Goal: Task Accomplishment & Management: Use online tool/utility

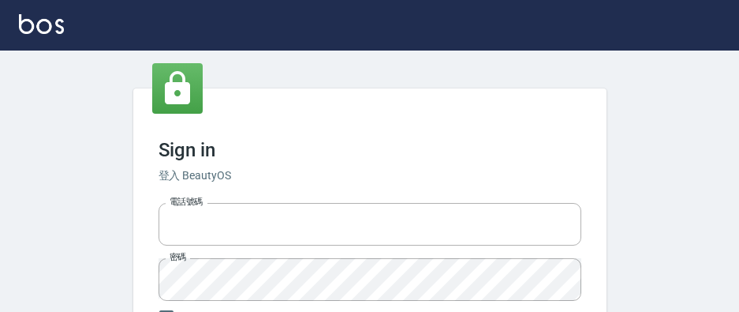
type input "0975350191"
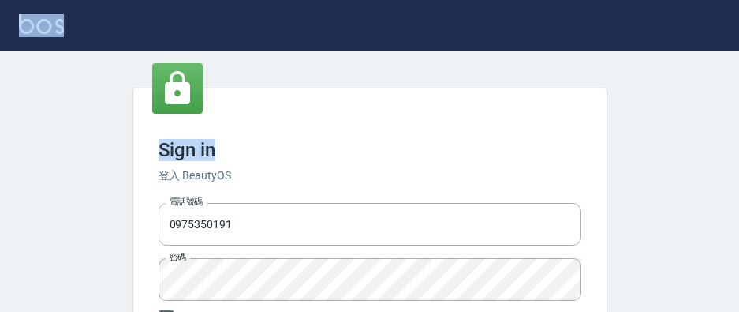
click at [386, 43] on div "Sign in 登入 BeautyOS 電話號碼 [PHONE_NUMBER] 電話號碼 密碼 密碼 保持登入 登入 忘記密碼?" at bounding box center [369, 239] width 739 height 479
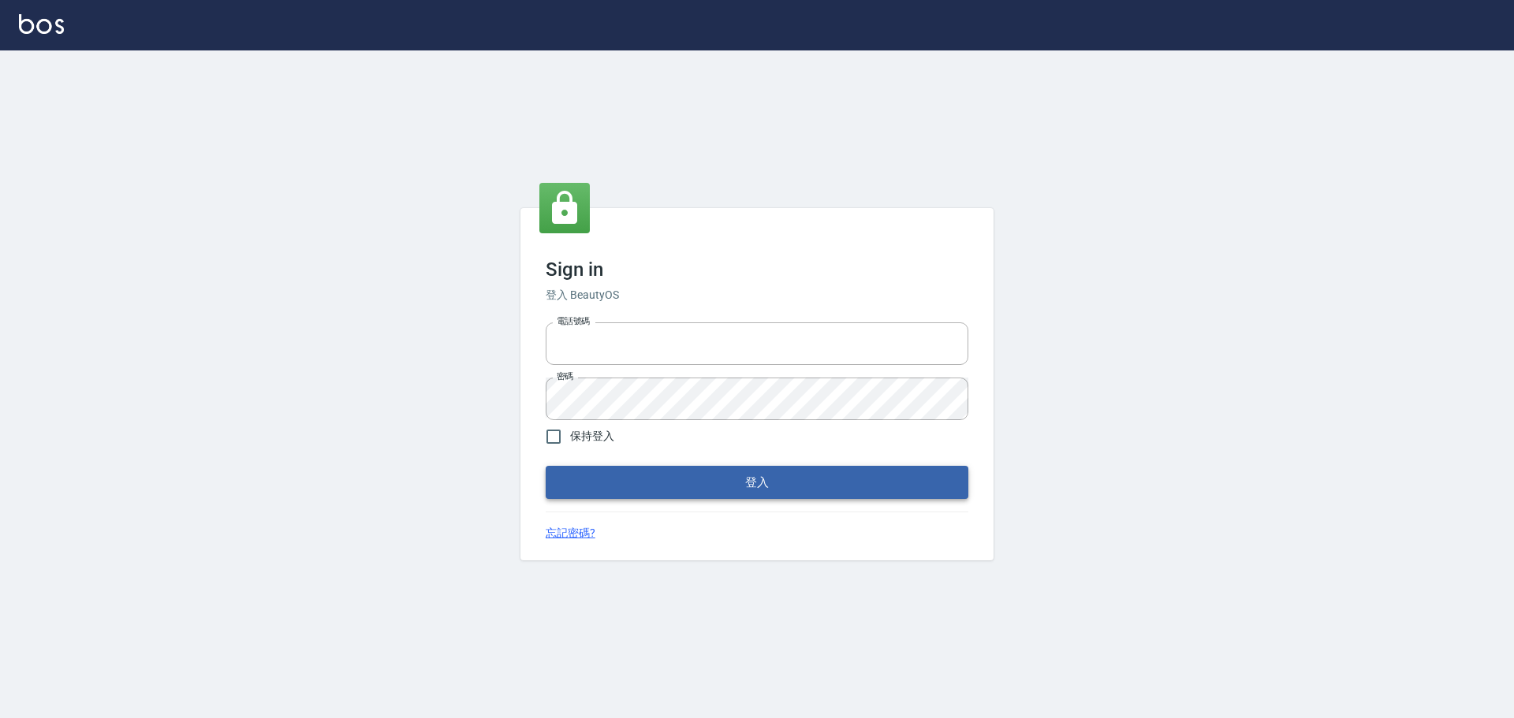
type input "0975350191"
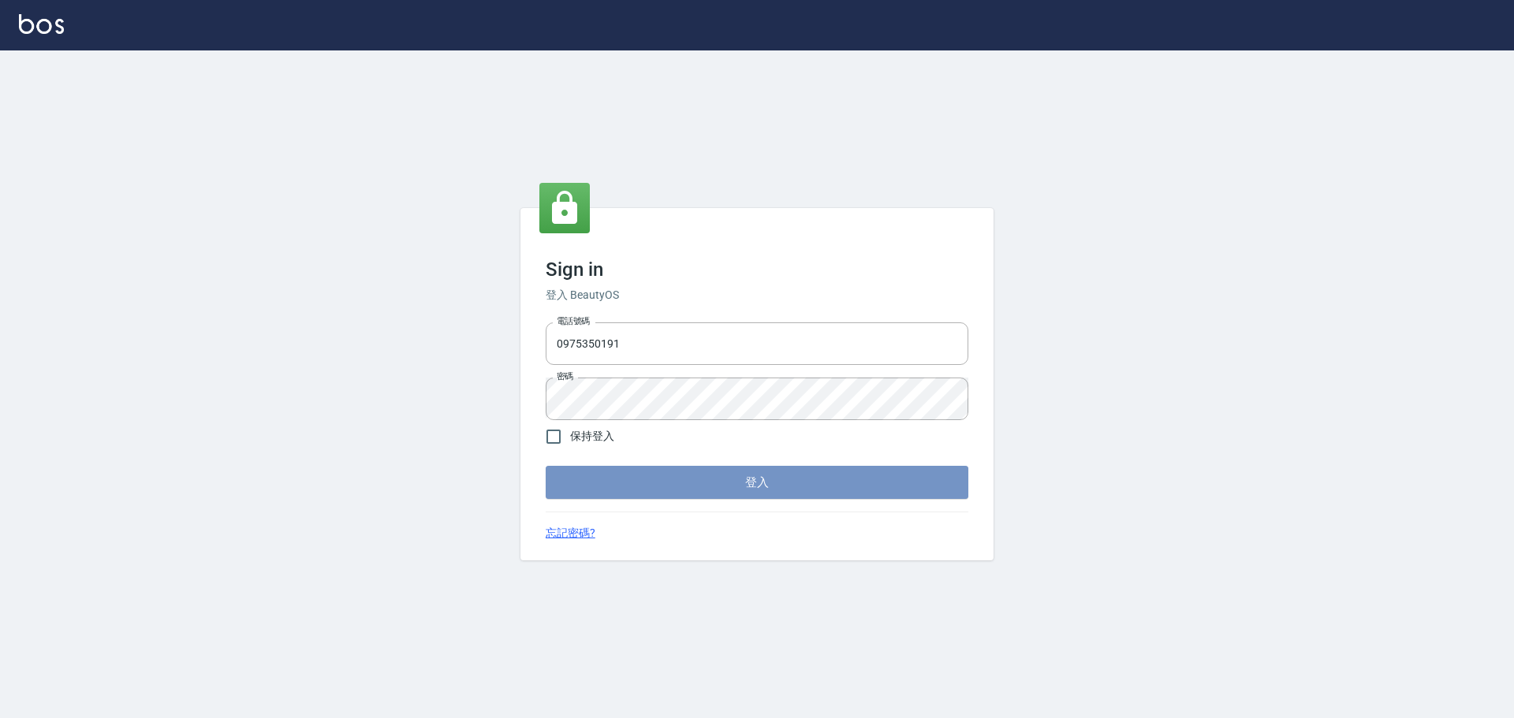
click at [683, 311] on button "登入" at bounding box center [757, 482] width 423 height 33
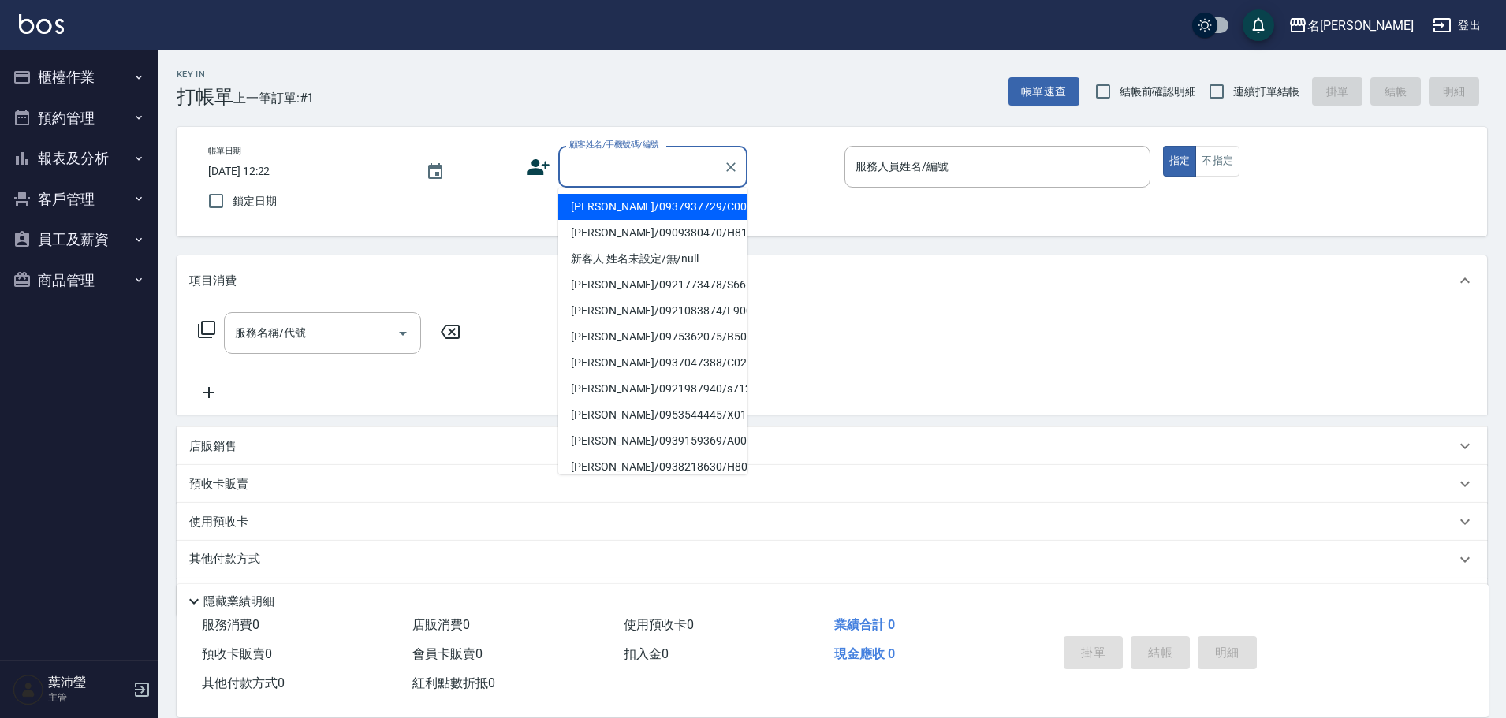
click at [588, 164] on input "顧客姓名/手機號碼/編號" at bounding box center [640, 167] width 151 height 28
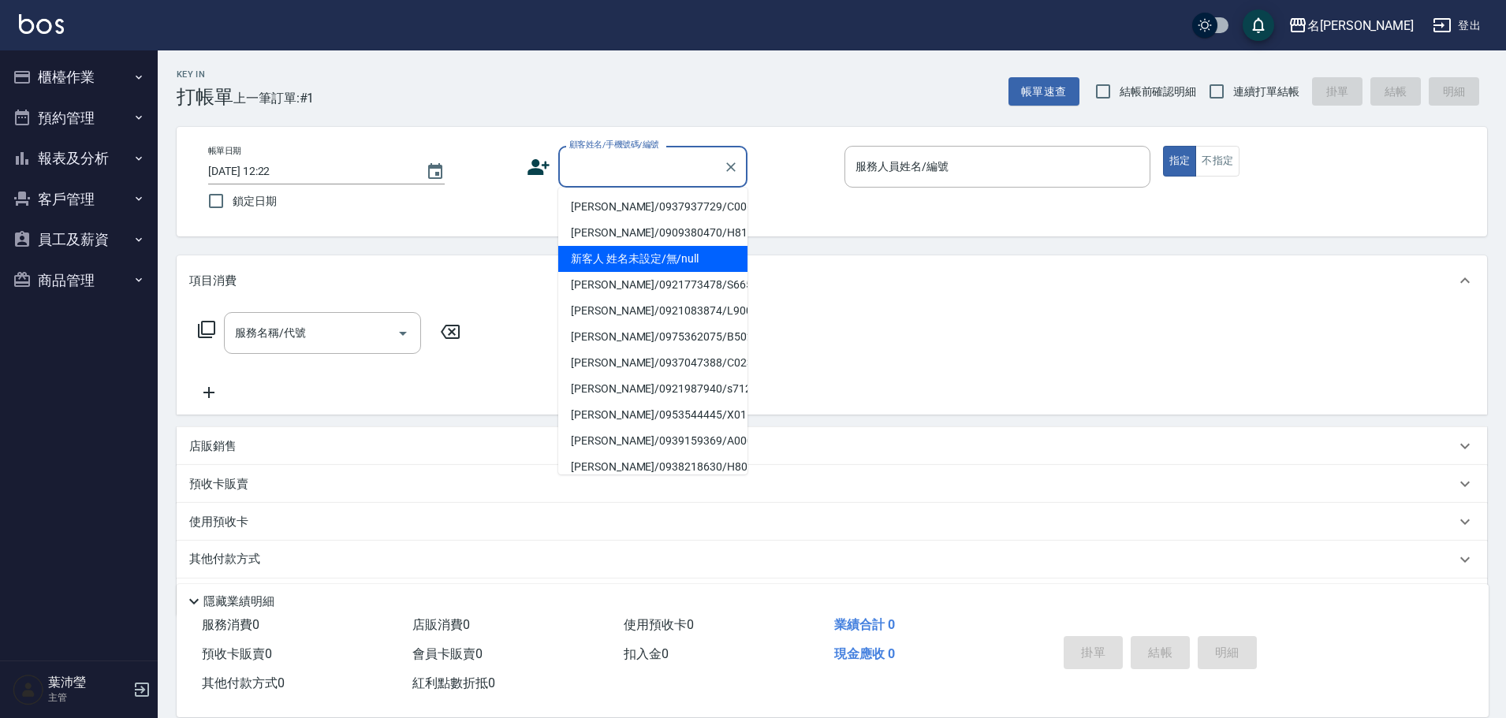
click at [607, 264] on li "新客人 姓名未設定/無/null" at bounding box center [652, 259] width 189 height 26
type input "新客人 姓名未設定/無/null"
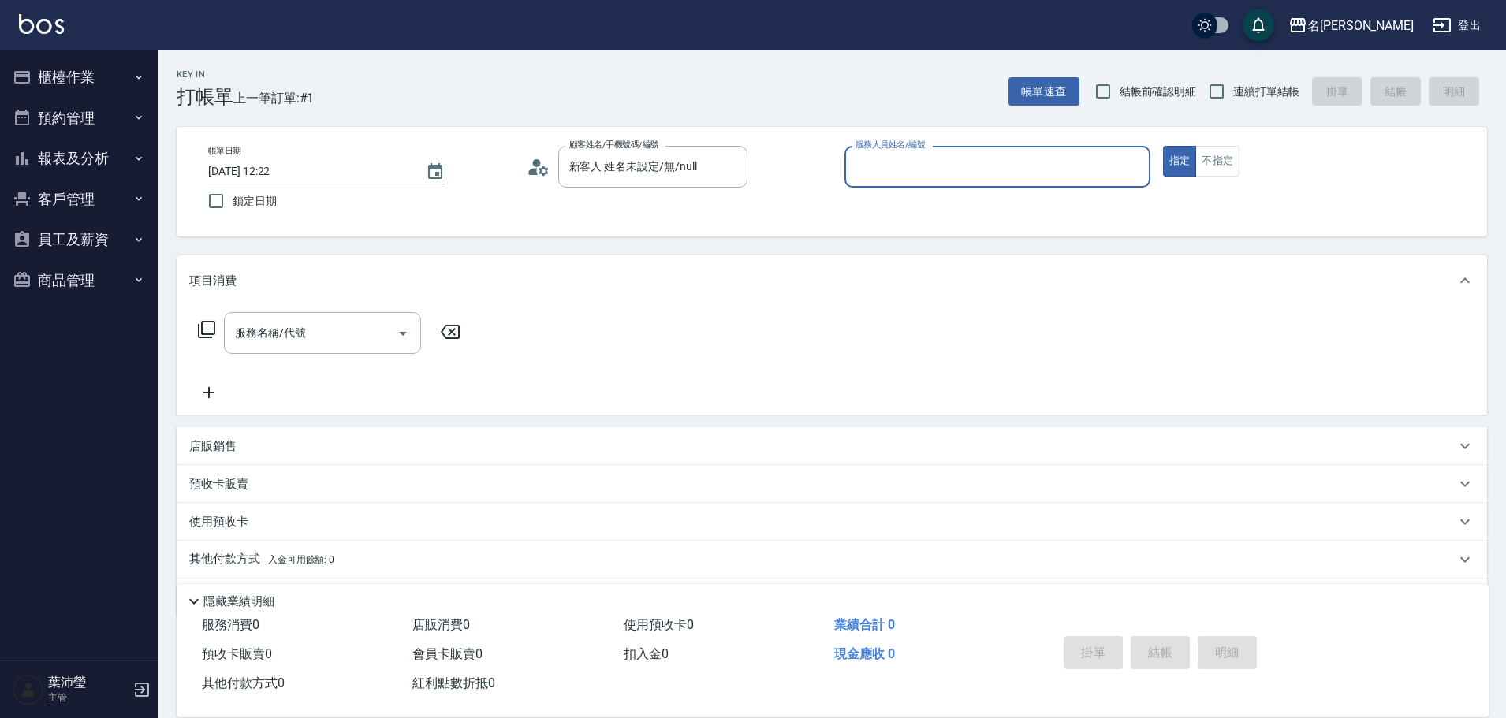
drag, startPoint x: 870, startPoint y: 163, endPoint x: 883, endPoint y: 185, distance: 25.8
click at [738, 163] on input "服務人員姓名/編號" at bounding box center [998, 167] width 292 height 28
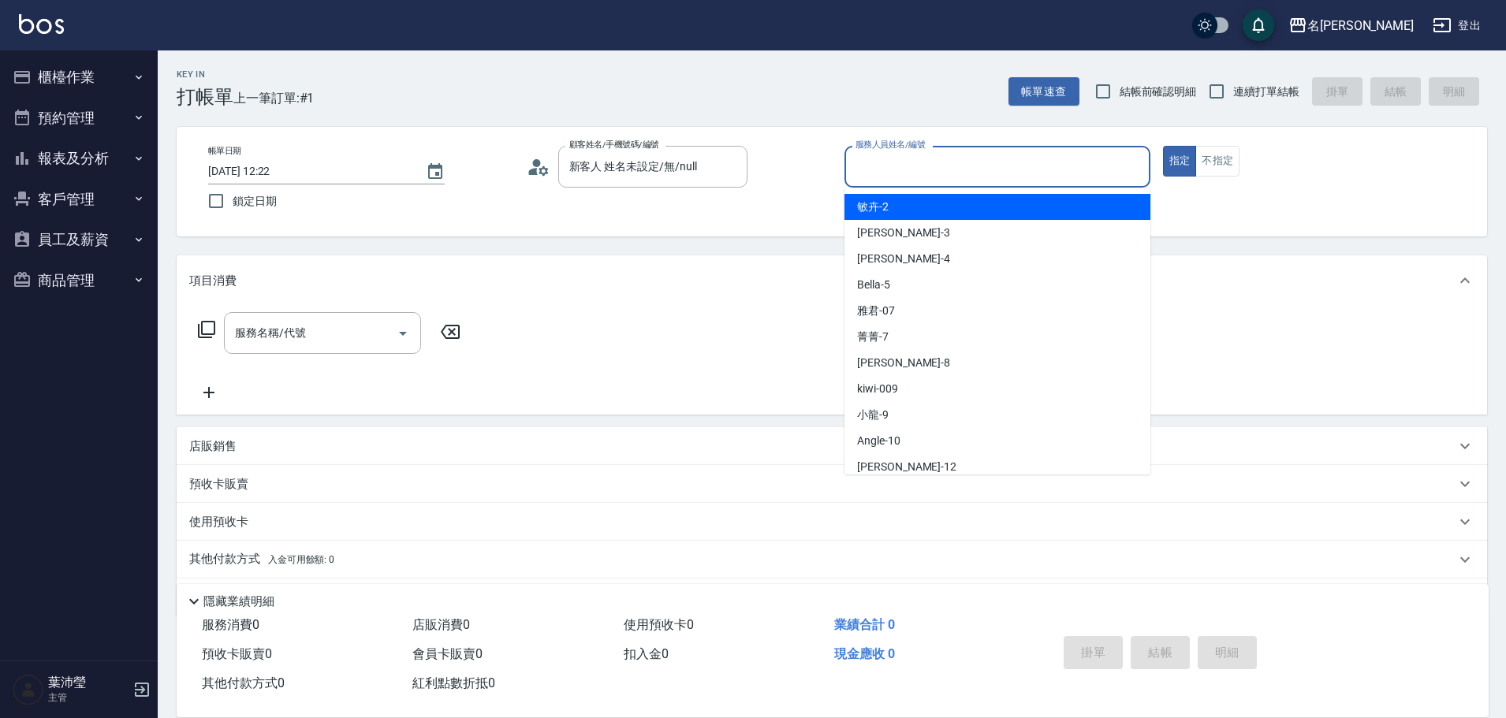
click at [738, 211] on span "敏卉 -2" at bounding box center [873, 207] width 32 height 17
type input "敏卉-2"
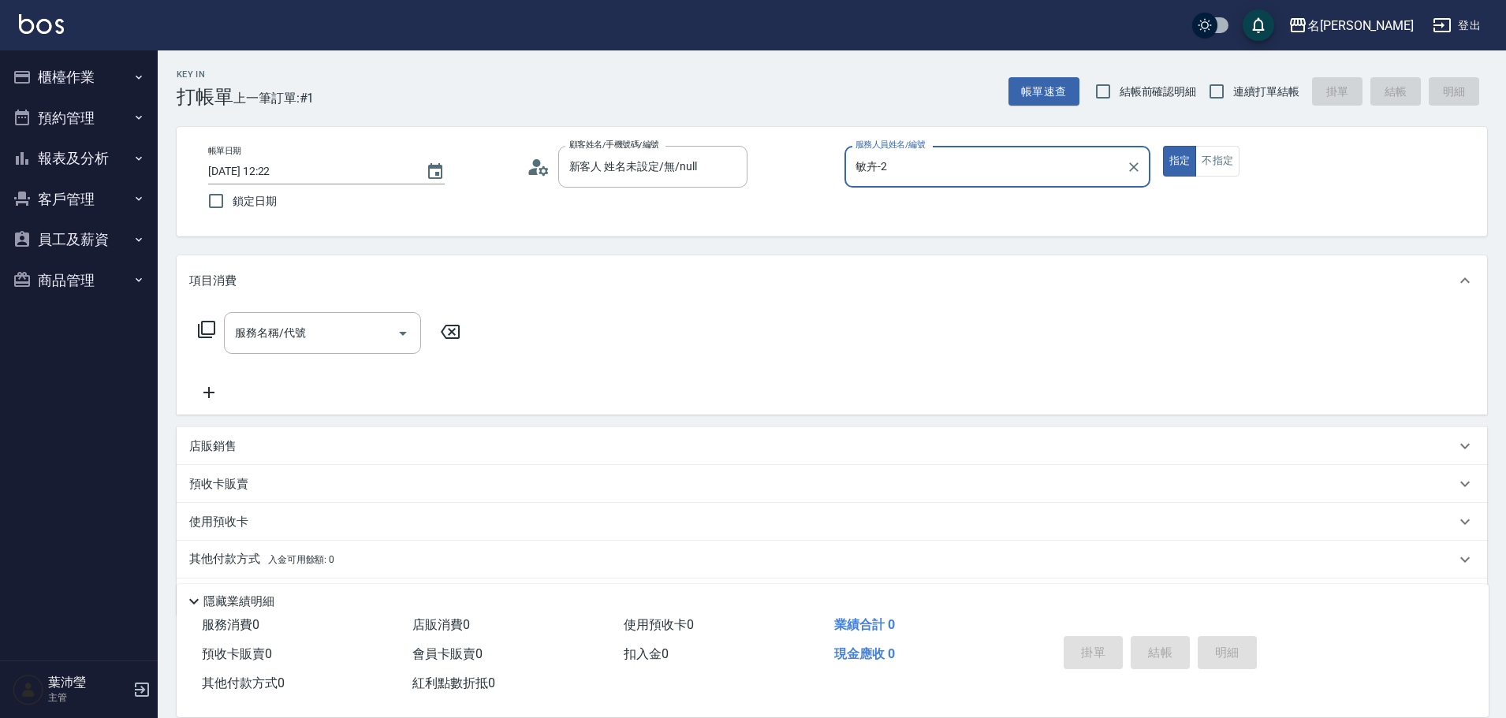
click at [200, 311] on icon at bounding box center [206, 329] width 19 height 19
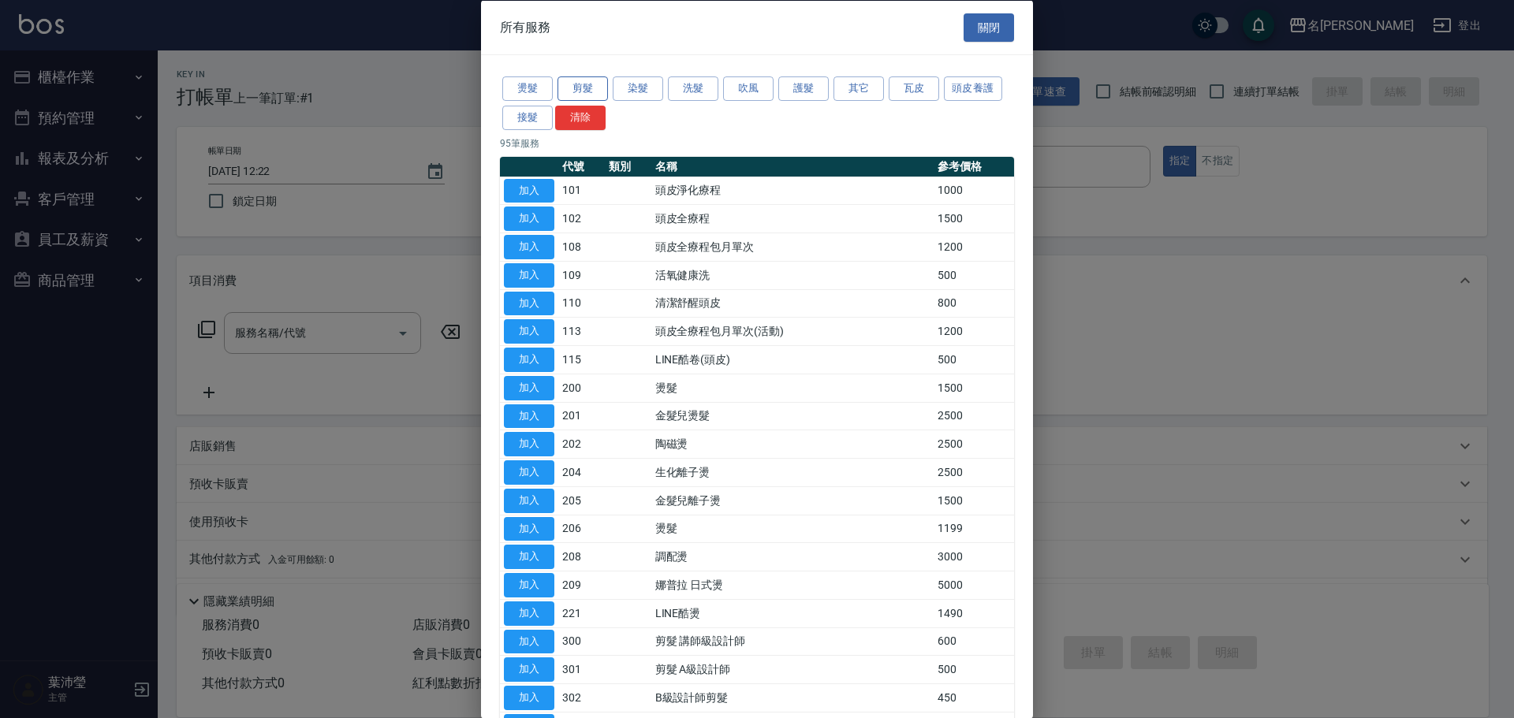
click at [581, 86] on button "剪髮" at bounding box center [583, 88] width 50 height 24
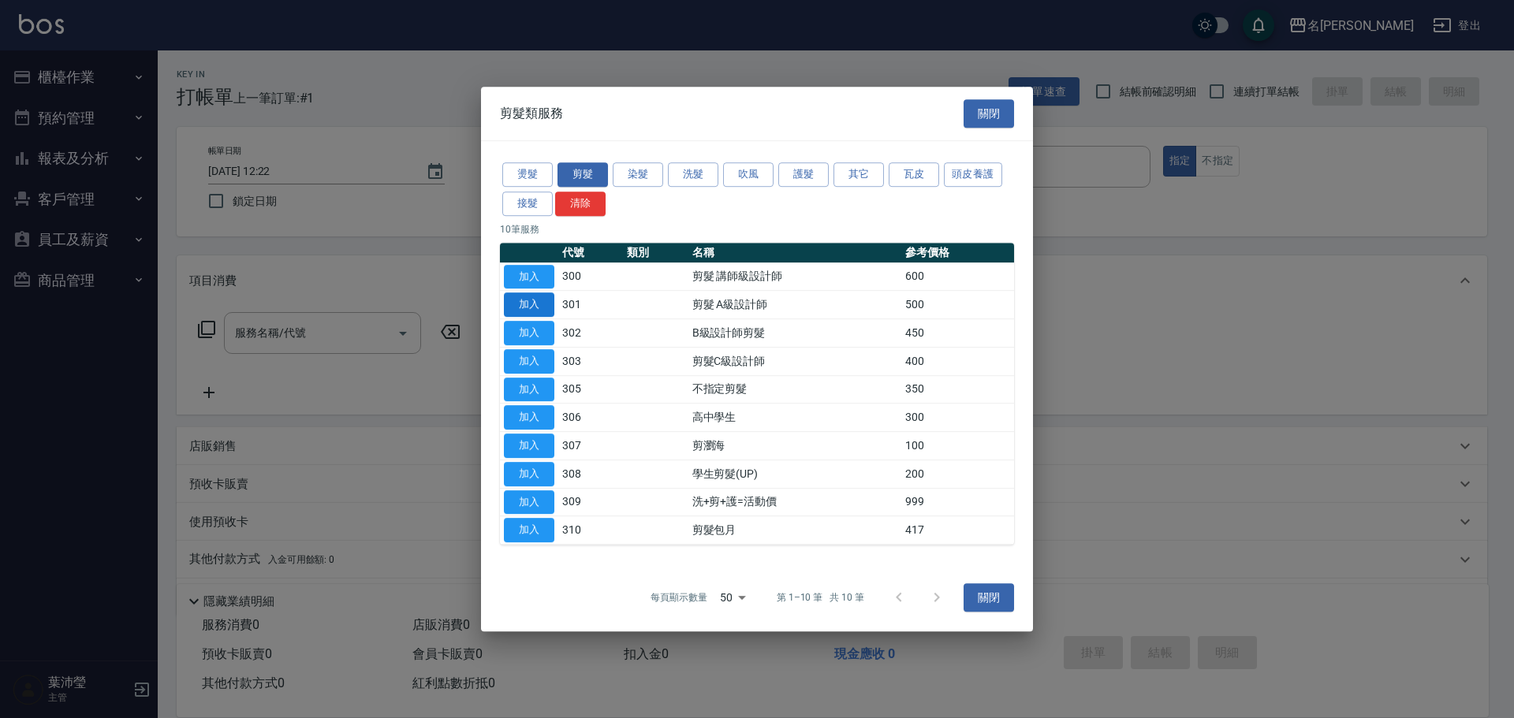
click at [534, 304] on button "加入" at bounding box center [529, 305] width 50 height 24
type input "剪髮 A級設計師(301)"
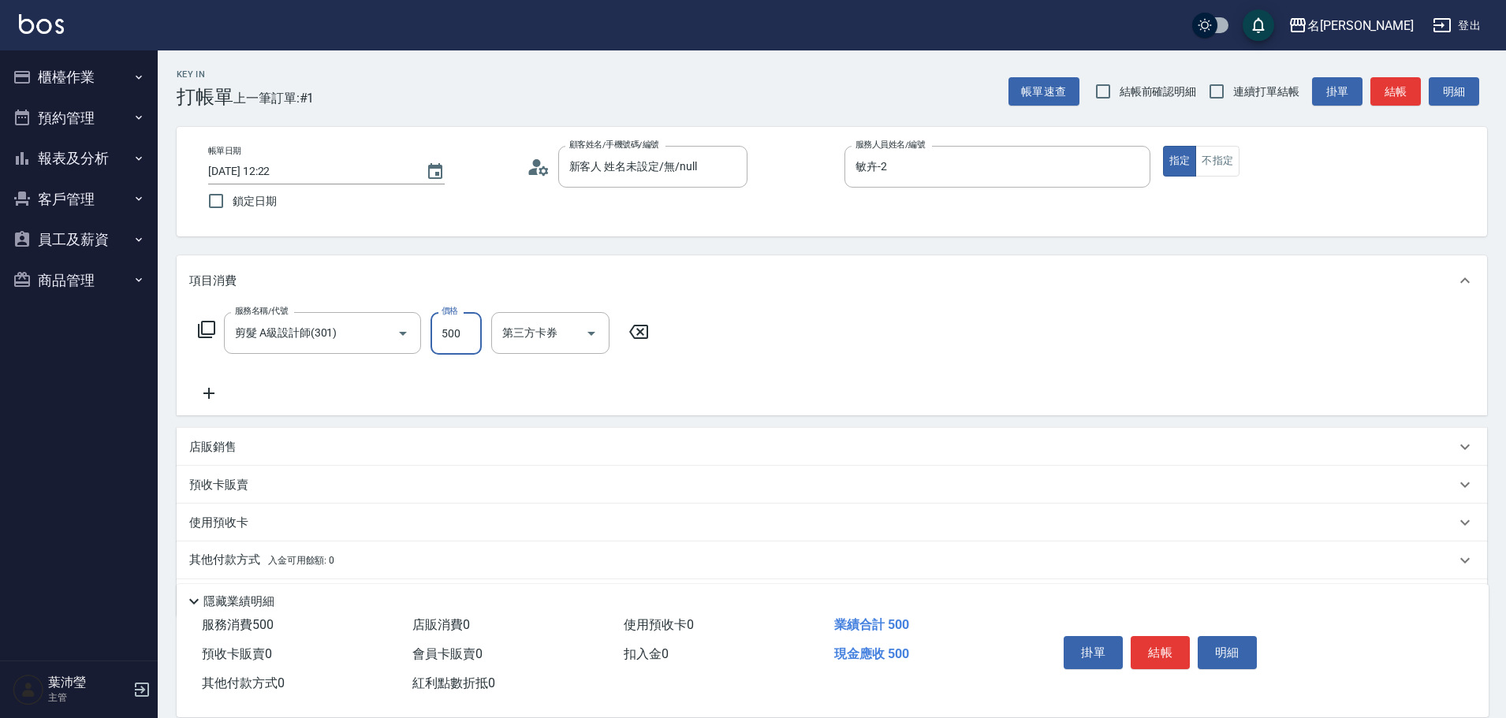
click at [472, 311] on input "500" at bounding box center [456, 333] width 51 height 43
type input "350"
click at [738, 311] on button "結帳" at bounding box center [1160, 652] width 59 height 33
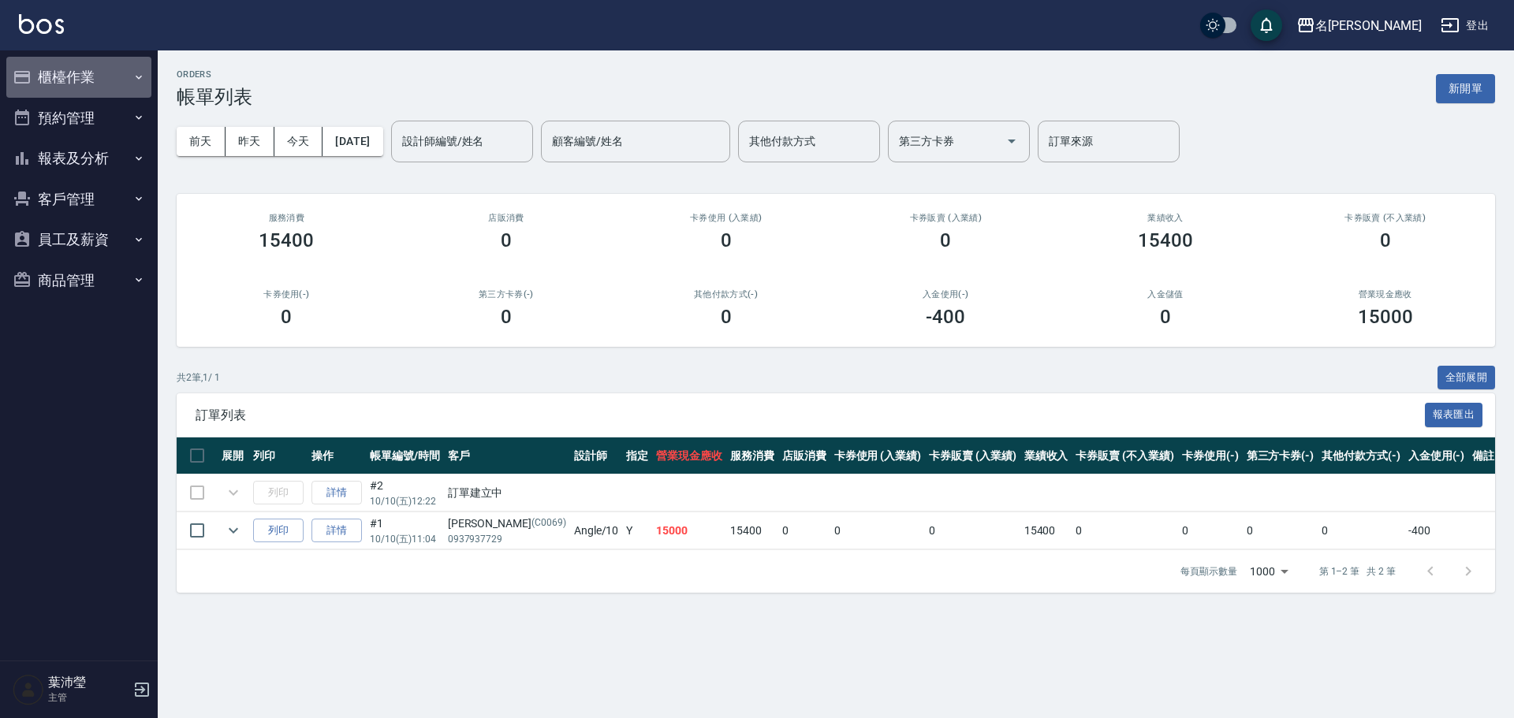
click at [83, 69] on button "櫃檯作業" at bounding box center [78, 77] width 145 height 41
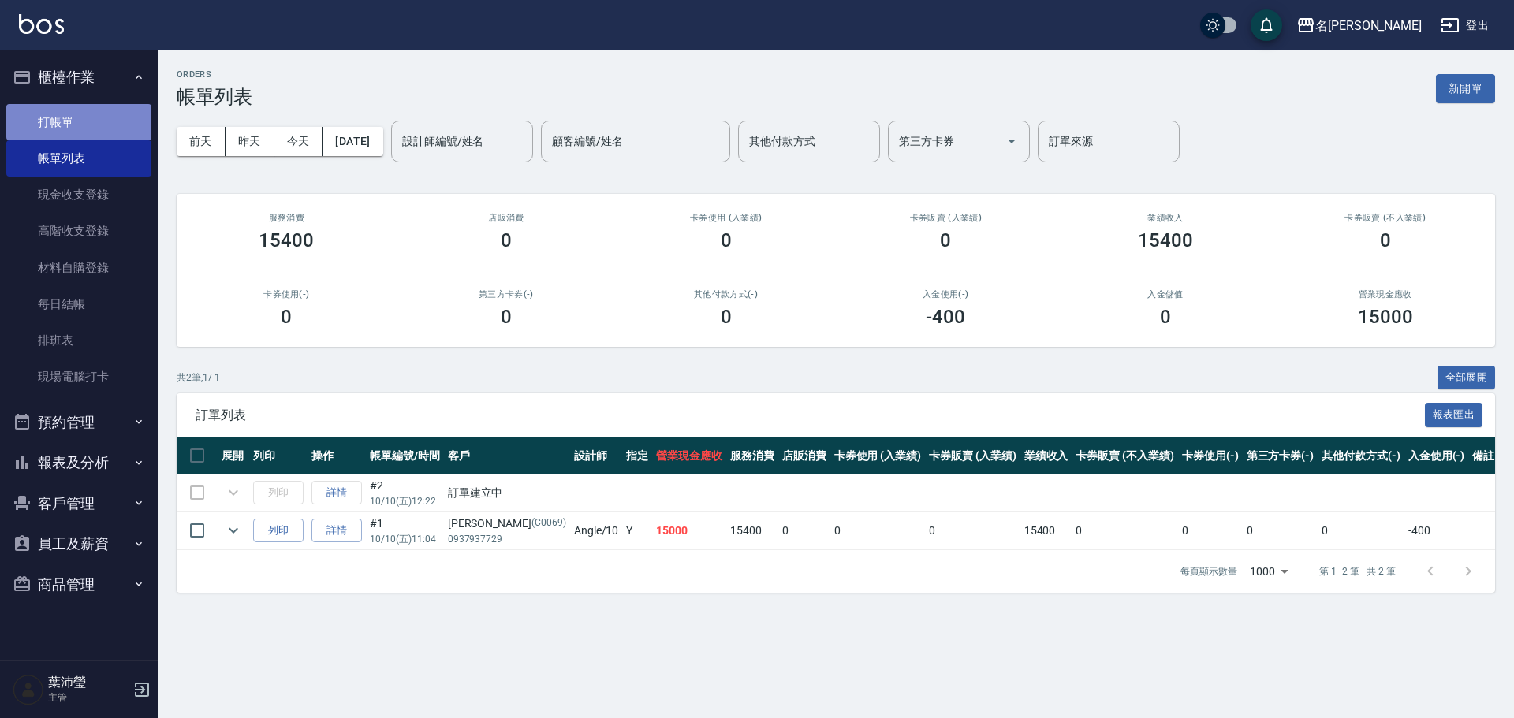
click at [88, 132] on link "打帳單" at bounding box center [78, 122] width 145 height 36
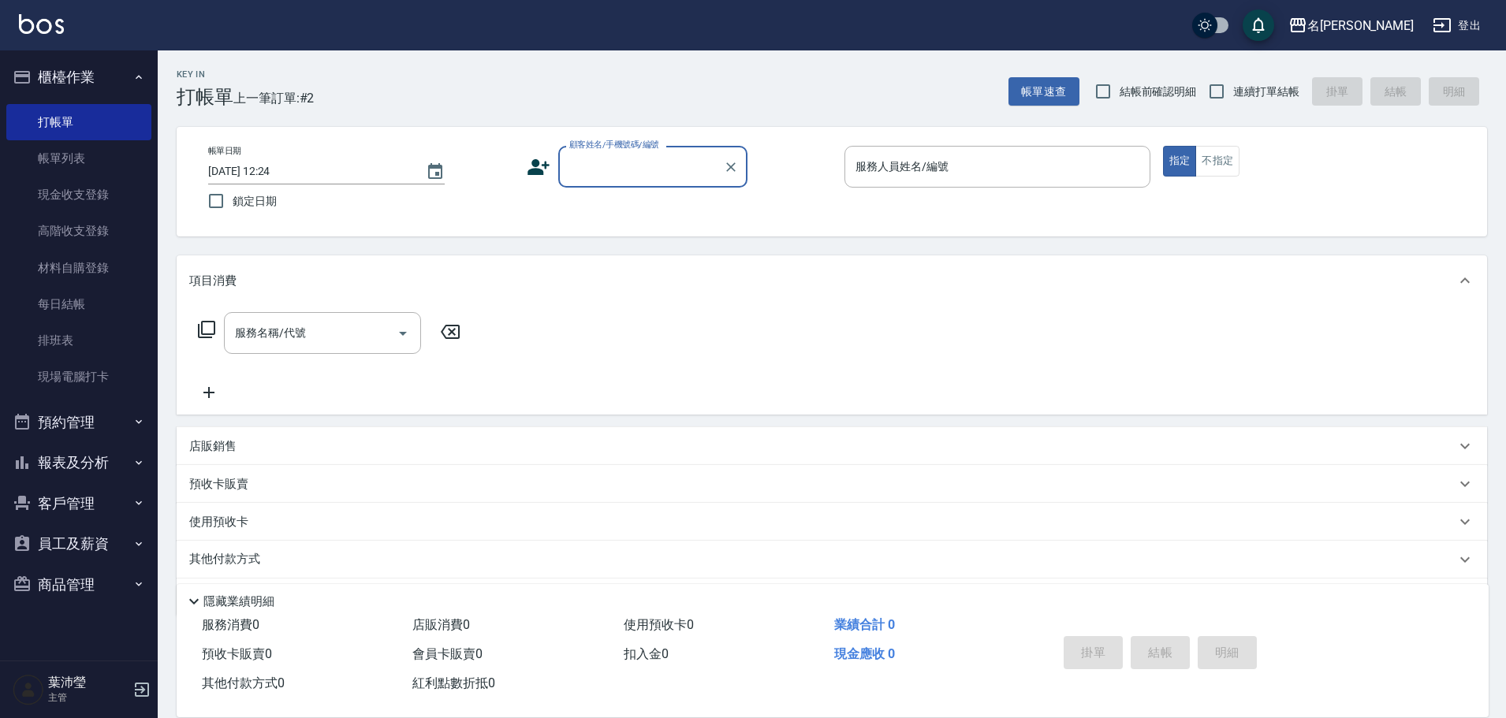
click at [606, 159] on input "顧客姓名/手機號碼/編號" at bounding box center [640, 167] width 151 height 28
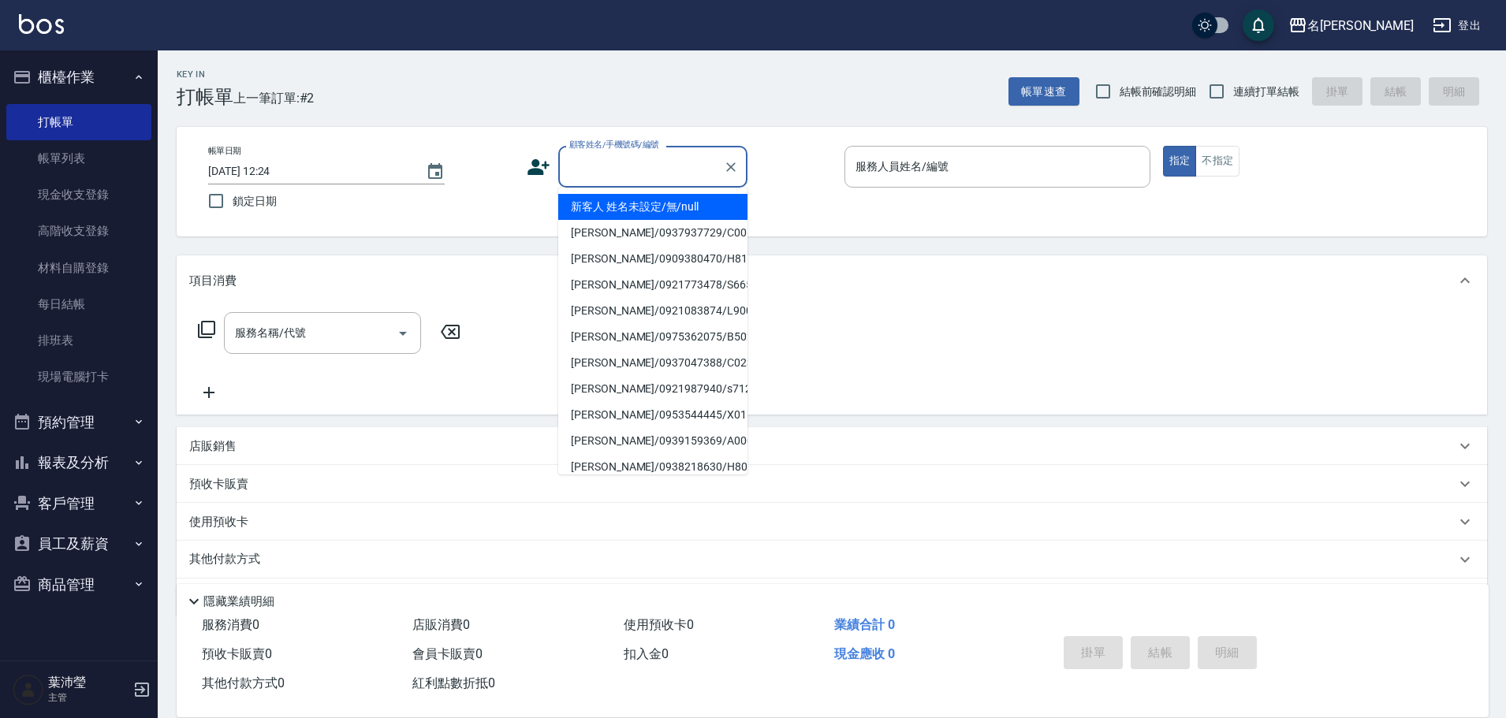
click at [644, 208] on li "新客人 姓名未設定/無/null" at bounding box center [652, 207] width 189 height 26
type input "新客人 姓名未設定/無/null"
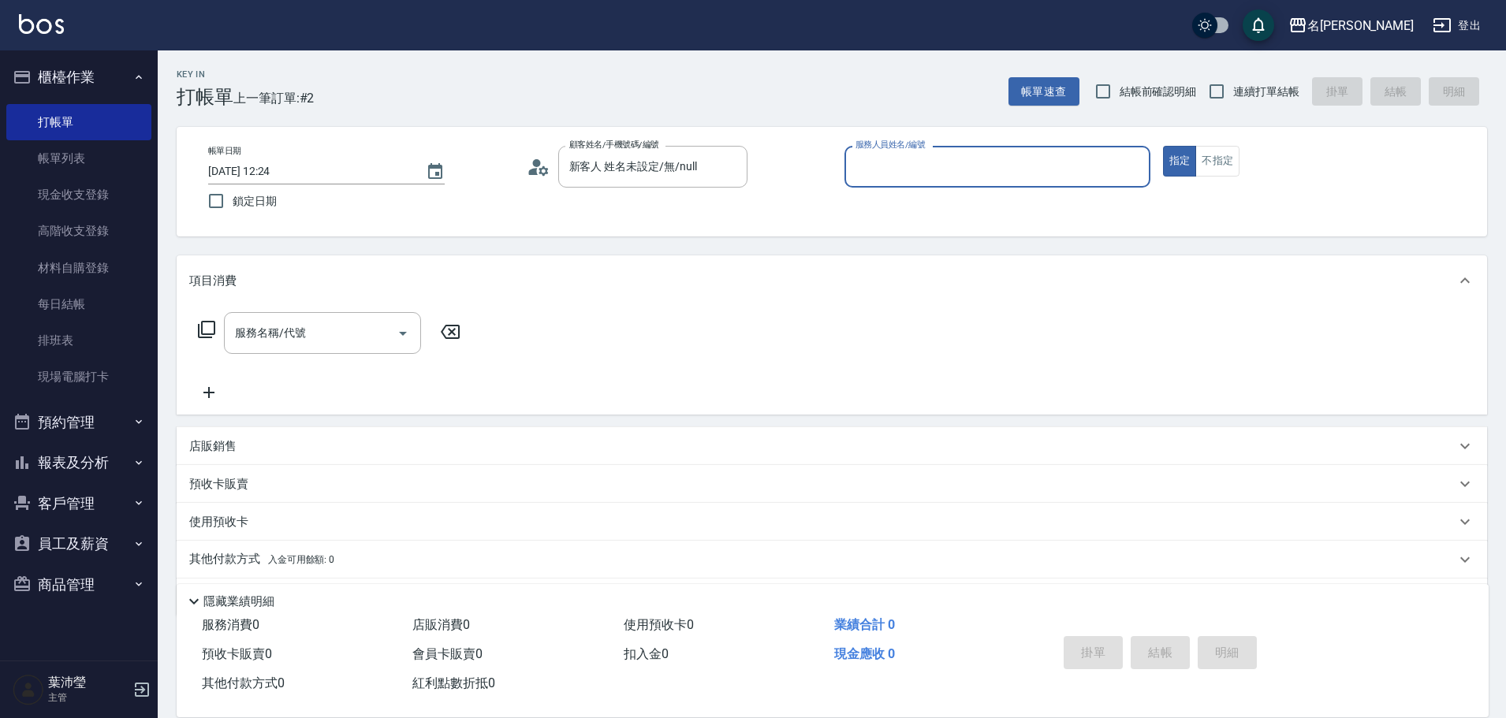
click at [738, 155] on input "服務人員姓名/編號" at bounding box center [998, 167] width 292 height 28
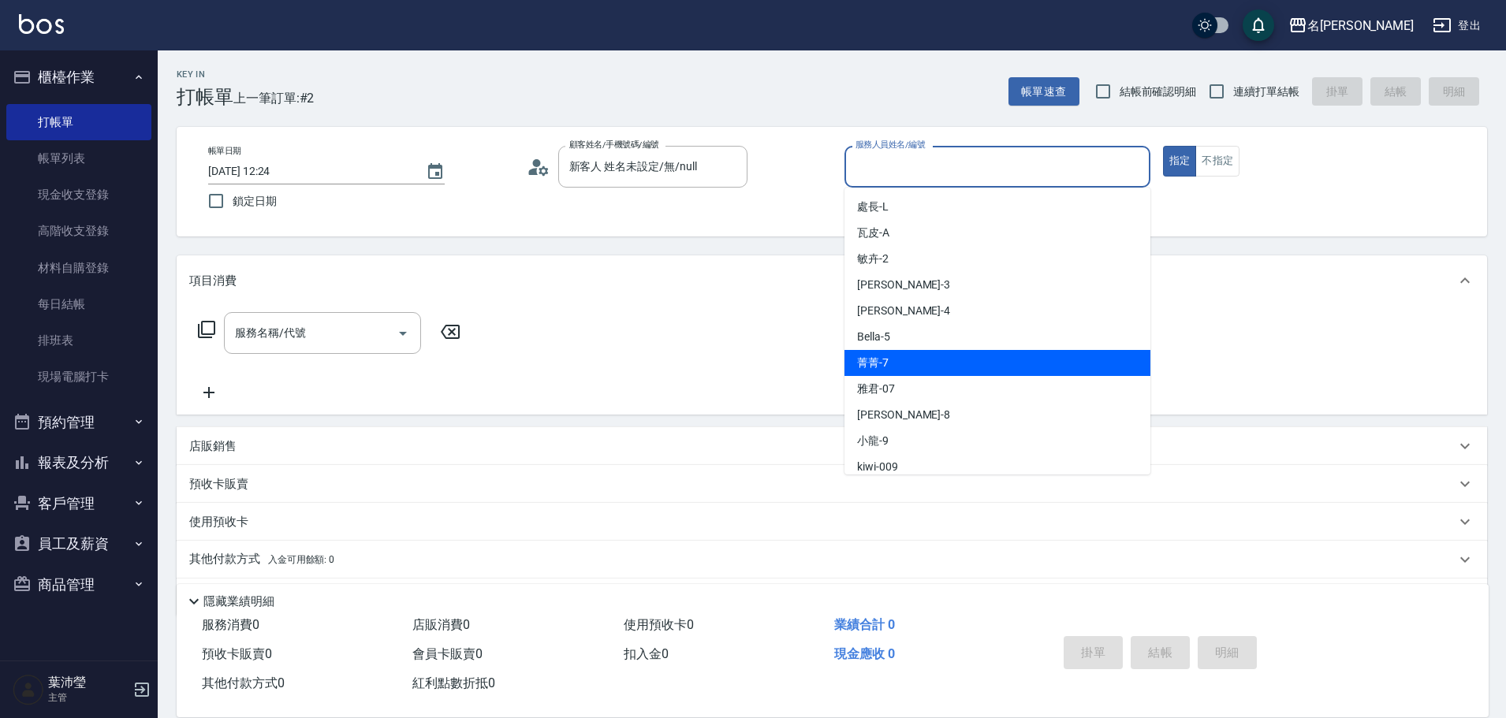
click at [738, 311] on div "菁菁 -7" at bounding box center [998, 363] width 306 height 26
type input "菁菁-7"
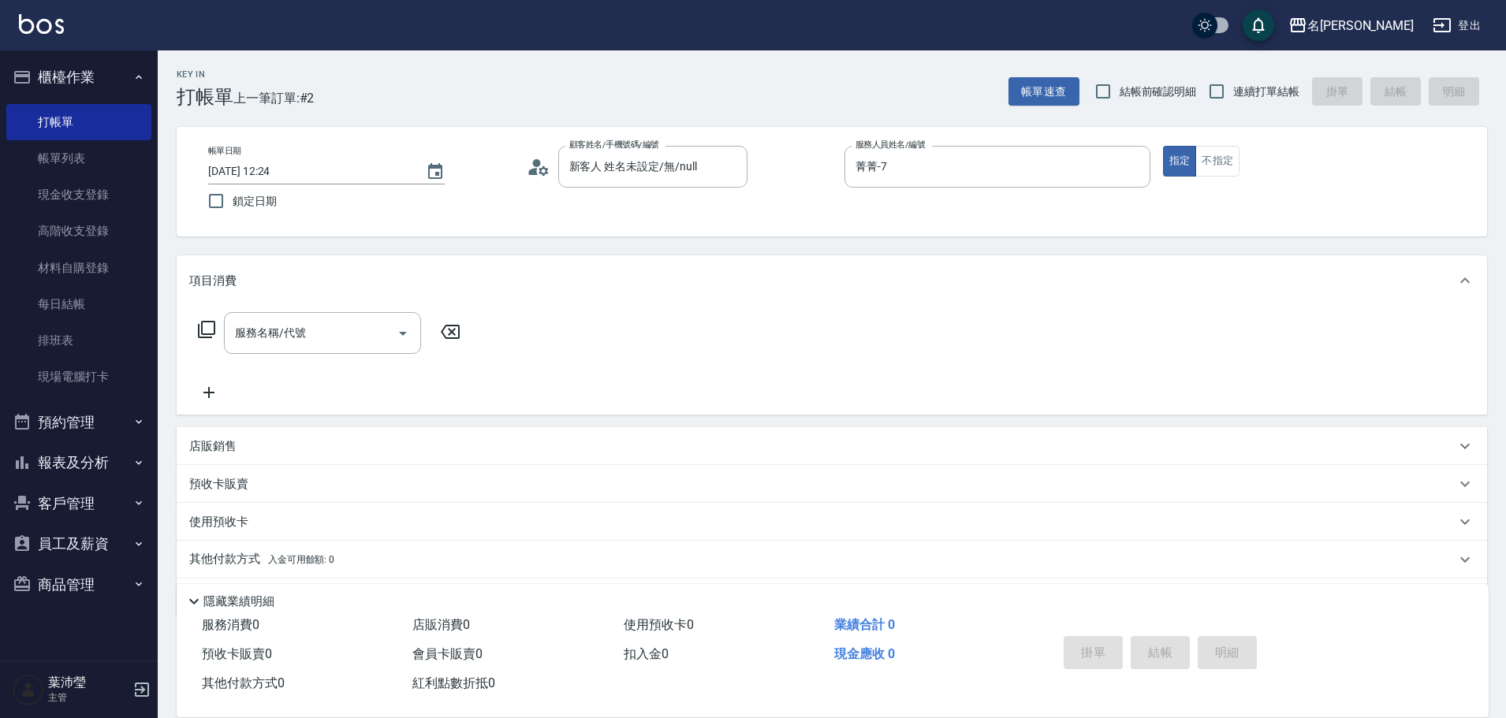
click at [207, 311] on icon at bounding box center [206, 329] width 19 height 19
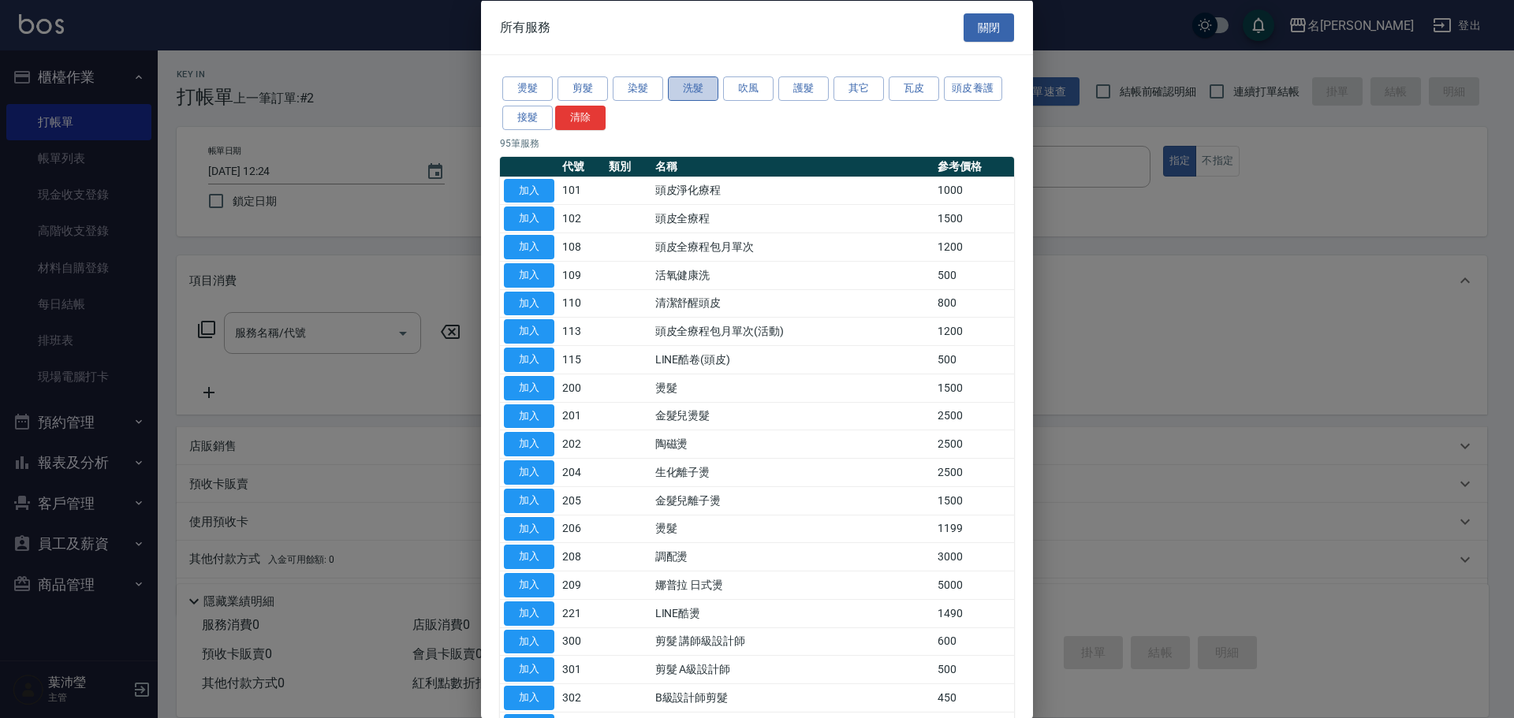
click at [695, 91] on button "洗髮" at bounding box center [693, 88] width 50 height 24
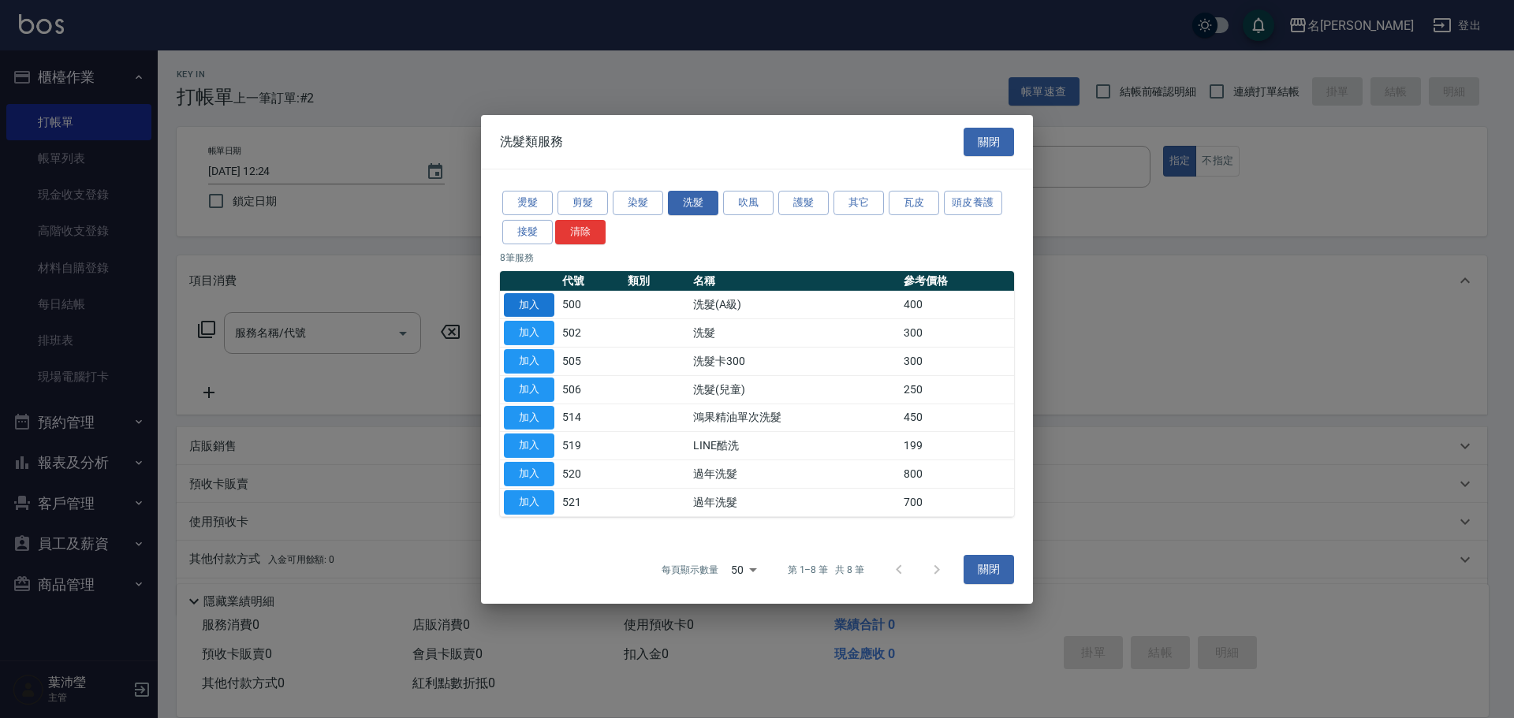
click at [535, 299] on button "加入" at bounding box center [529, 305] width 50 height 24
type input "洗髮(A級)(500)"
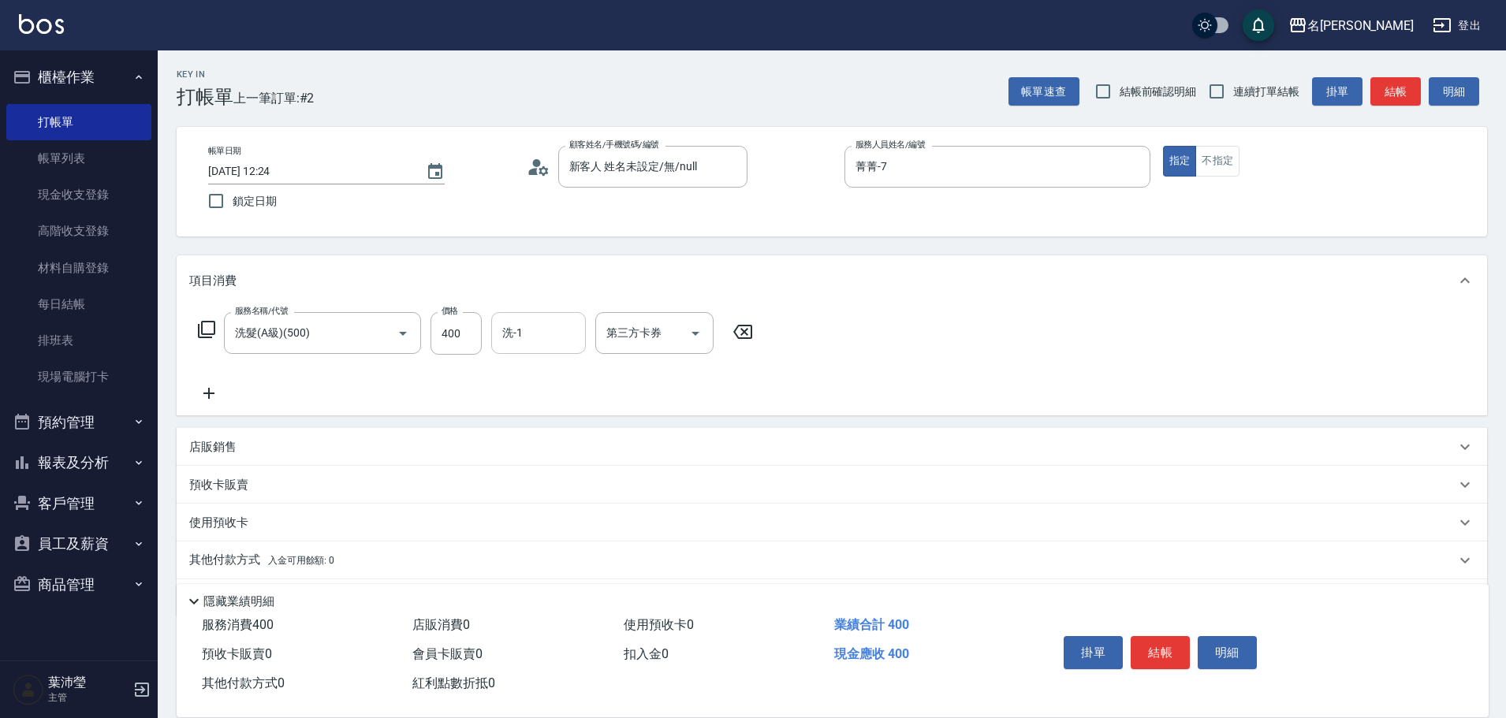
click at [519, 311] on input "洗-1" at bounding box center [538, 333] width 80 height 28
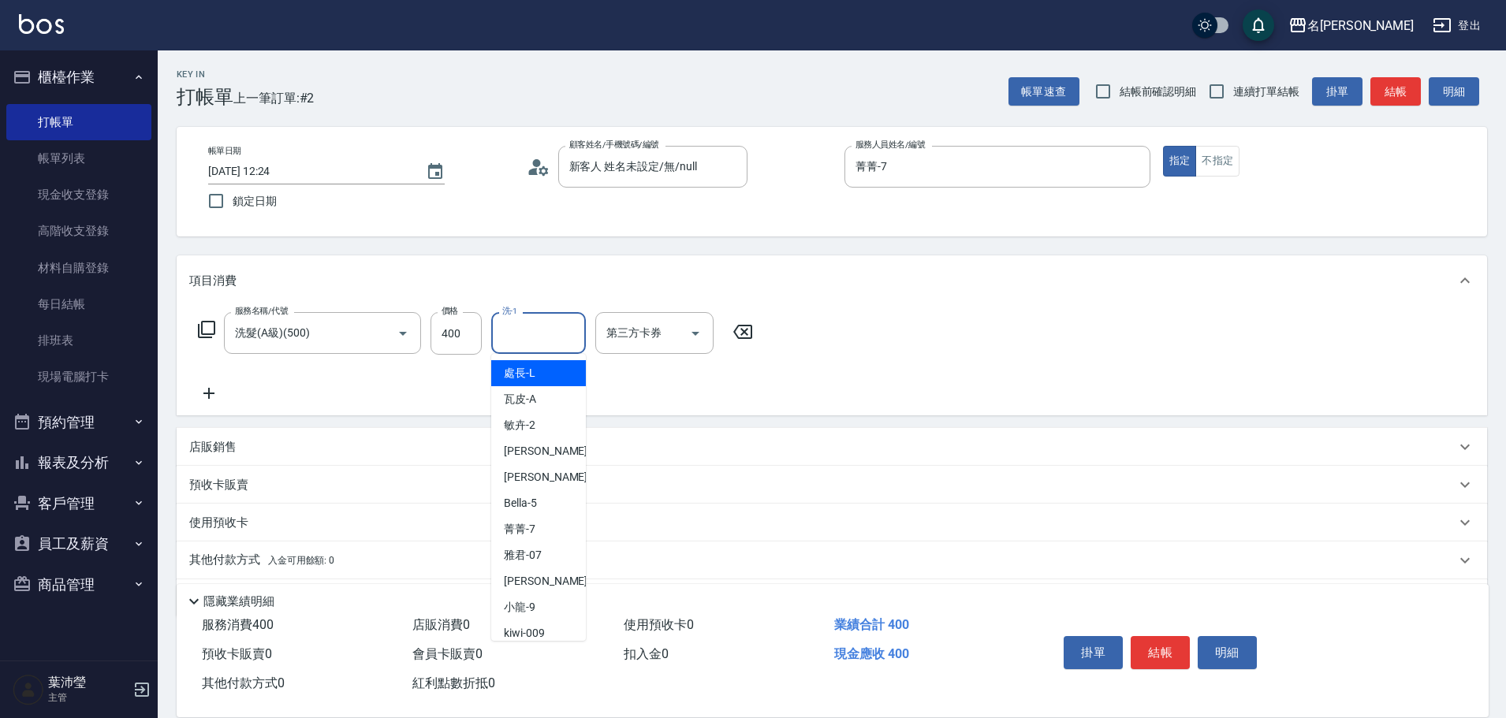
click at [517, 311] on input "洗-1" at bounding box center [538, 333] width 80 height 28
click at [509, 311] on span "[PERSON_NAME] -19" at bounding box center [553, 373] width 99 height 17
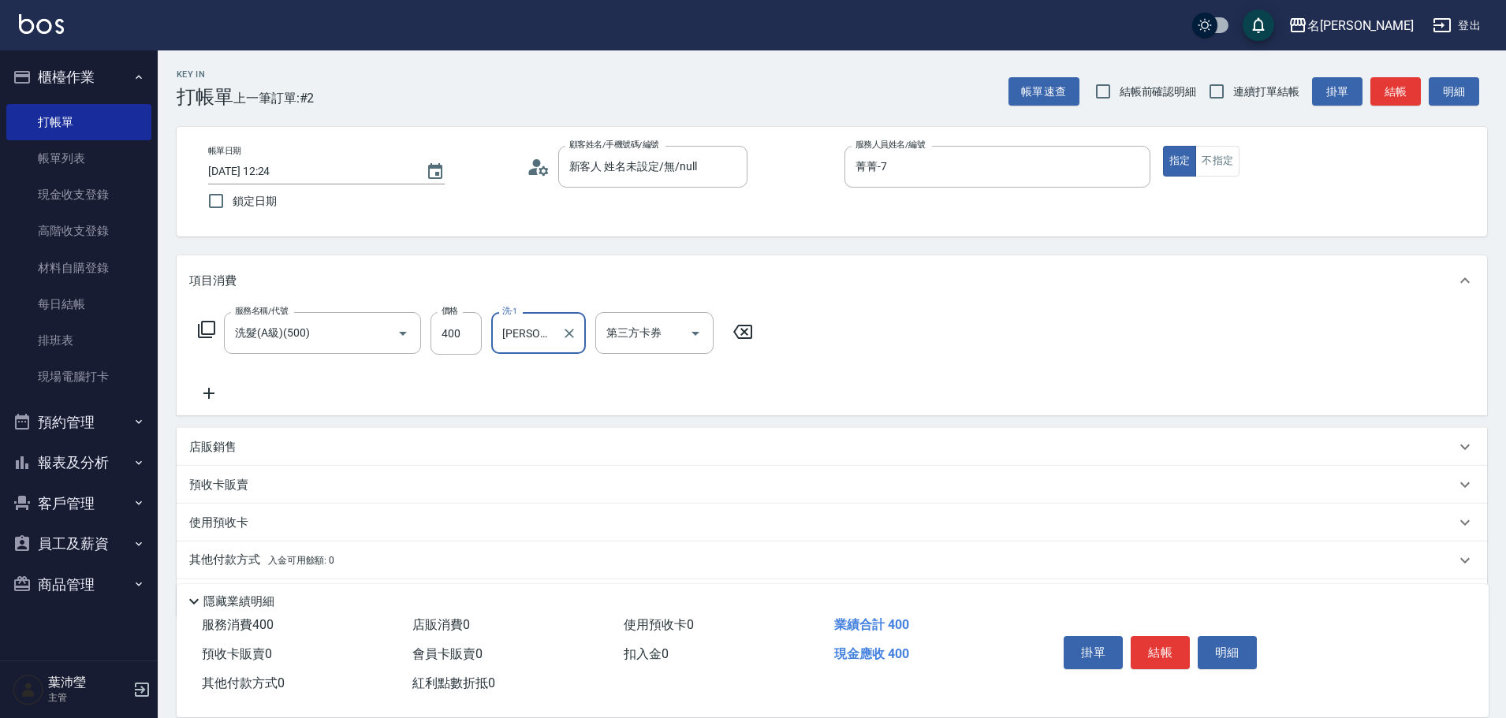
type input "[PERSON_NAME]-19"
click at [203, 311] on icon at bounding box center [206, 329] width 19 height 19
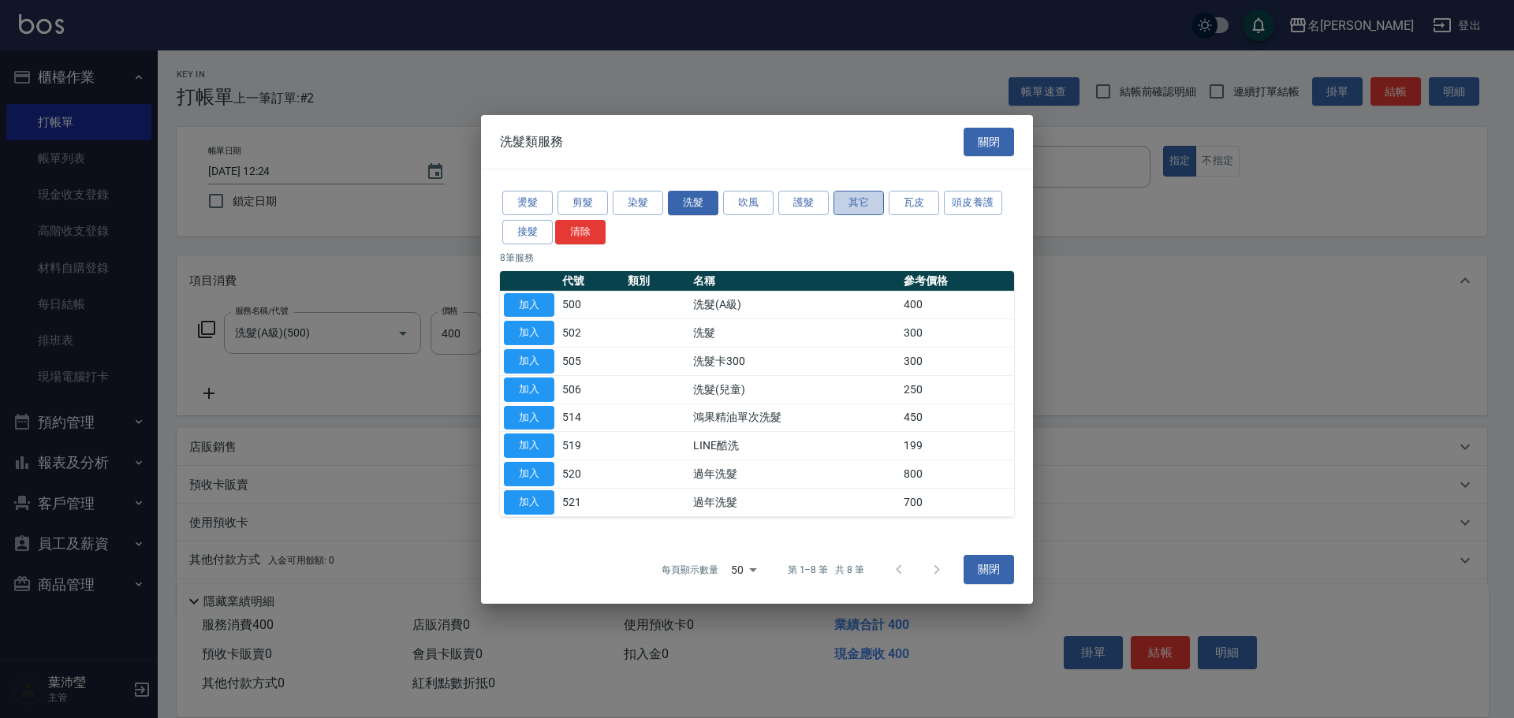
click at [738, 205] on button "其它" at bounding box center [859, 203] width 50 height 24
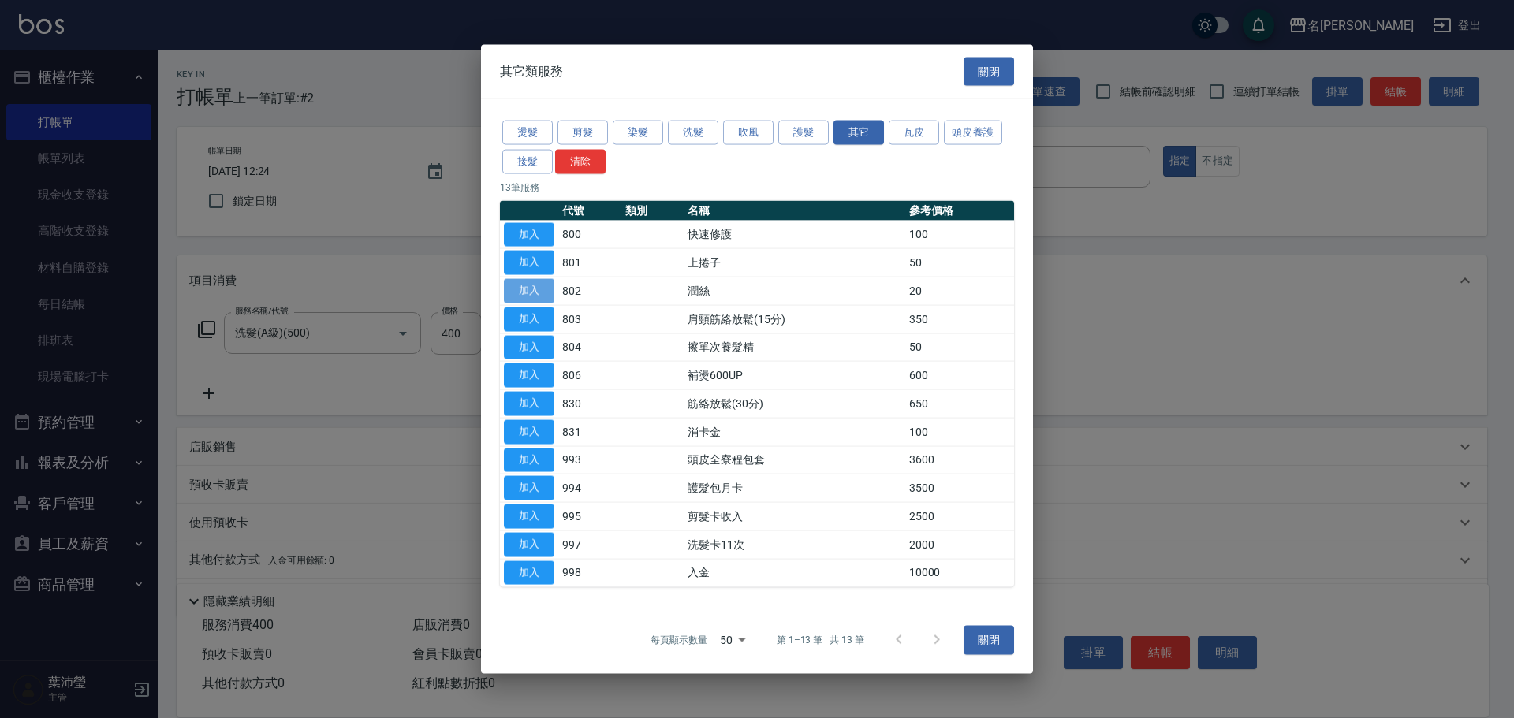
click at [541, 293] on button "加入" at bounding box center [529, 291] width 50 height 24
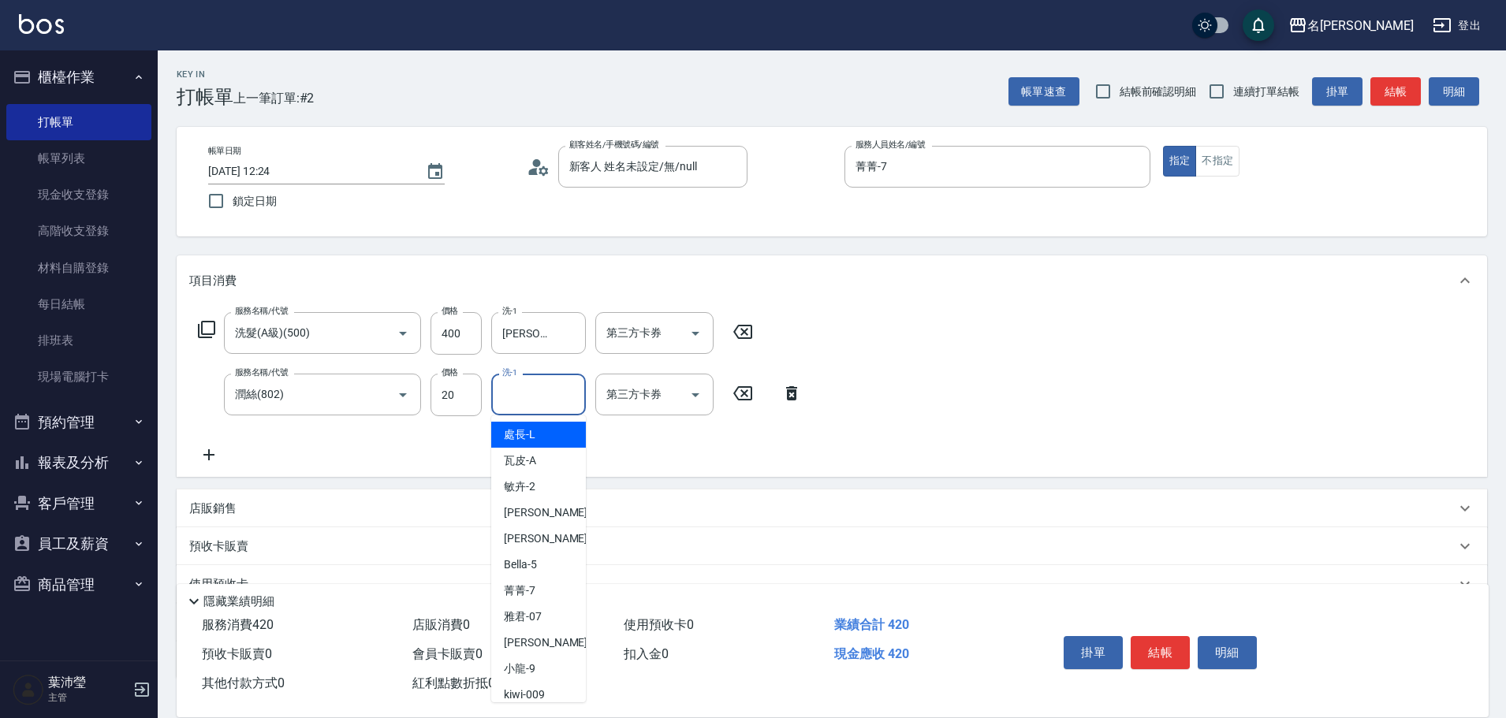
click at [544, 311] on input "洗-1" at bounding box center [538, 395] width 80 height 28
click at [528, 311] on span "[PERSON_NAME] -19" at bounding box center [553, 435] width 99 height 17
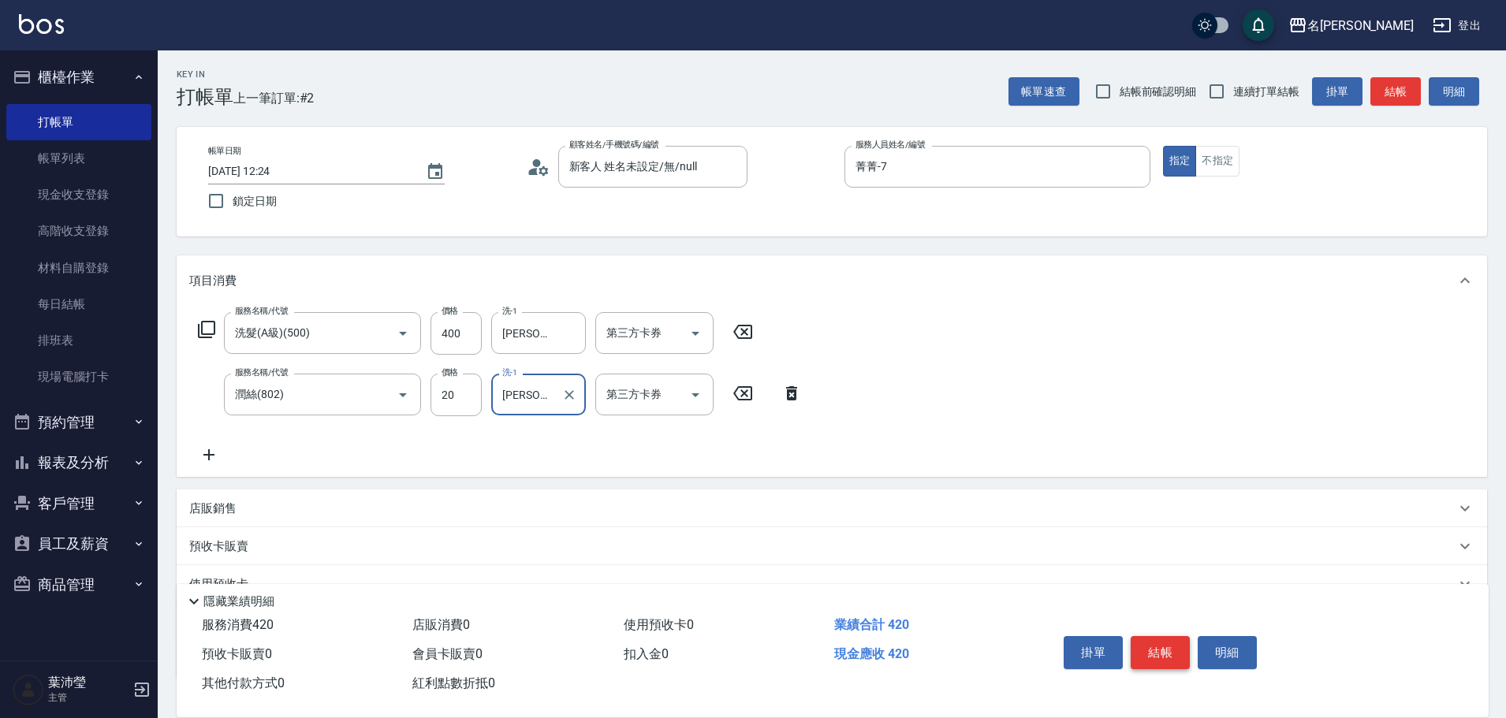
type input "[PERSON_NAME]-19"
click at [738, 311] on button "結帳" at bounding box center [1160, 652] width 59 height 33
